Goal: Find specific page/section: Find specific page/section

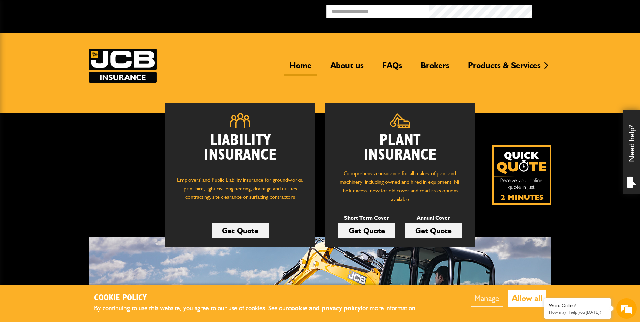
click at [299, 69] on link "Home" at bounding box center [300, 68] width 32 height 16
click at [347, 58] on div "Home About us FAQs Brokers Products & Services Construction insurance Car and c…" at bounding box center [320, 66] width 462 height 34
click at [431, 64] on link "Brokers" at bounding box center [435, 68] width 39 height 16
